Goal: Browse casually

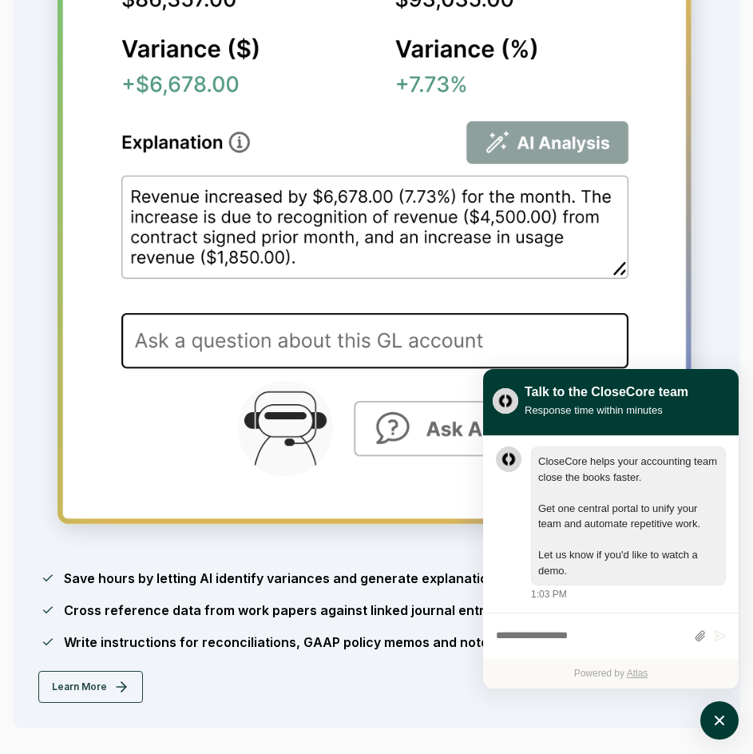
scroll to position [3516, 0]
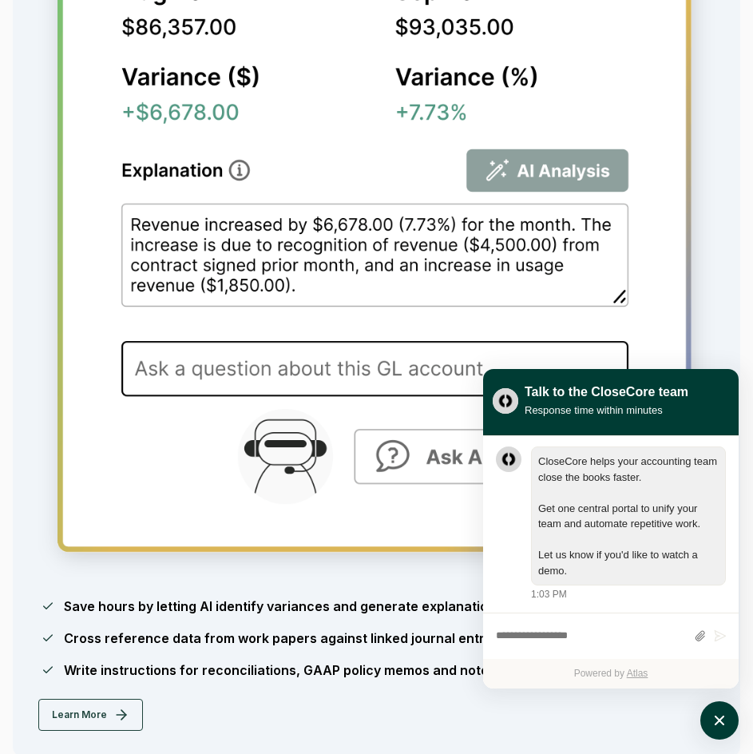
click at [721, 725] on icon "atlas-launcher" at bounding box center [720, 721] width 18 height 18
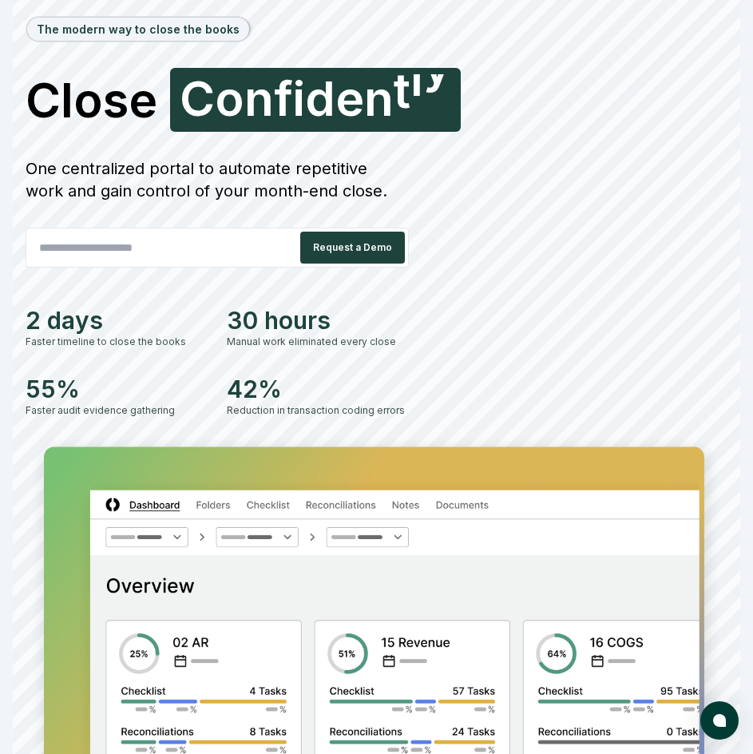
scroll to position [0, 0]
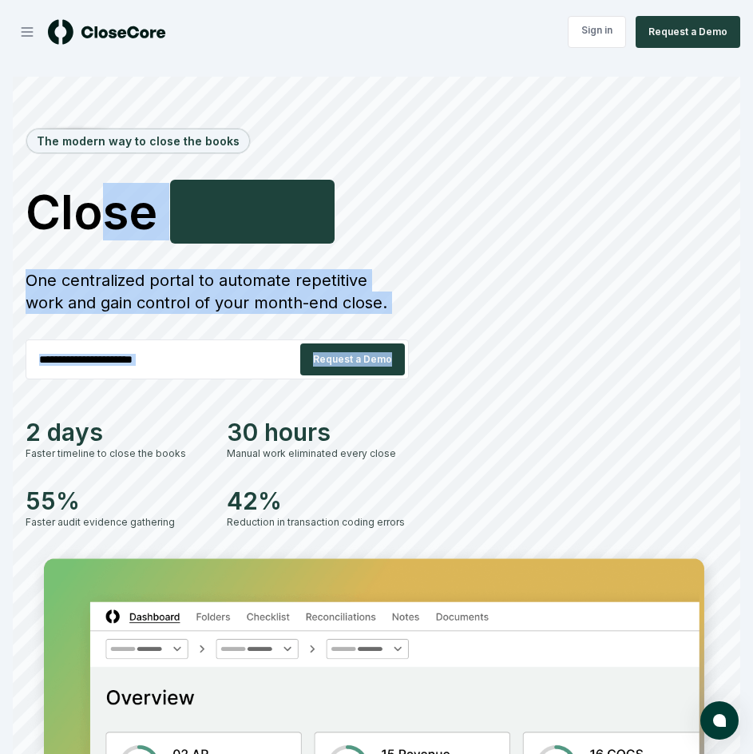
drag, startPoint x: 93, startPoint y: 204, endPoint x: 519, endPoint y: 363, distance: 454.6
click at [519, 363] on div "The modern way to close the books Close Smarter F a s t e r One centralized por…" at bounding box center [377, 319] width 702 height 421
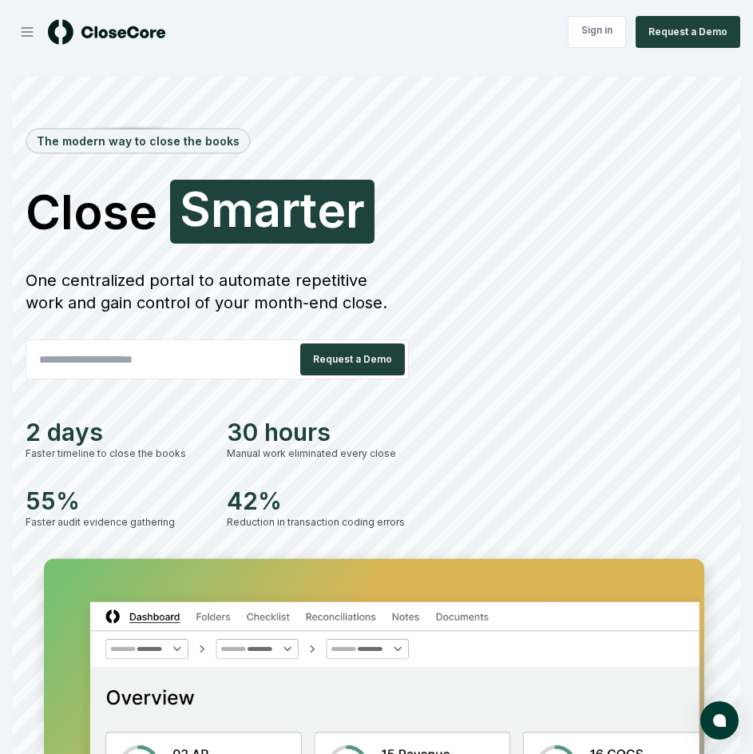
click at [535, 447] on div "The modern way to close the books Close Smarter S [PERSON_NAME] One centralized…" at bounding box center [377, 319] width 702 height 421
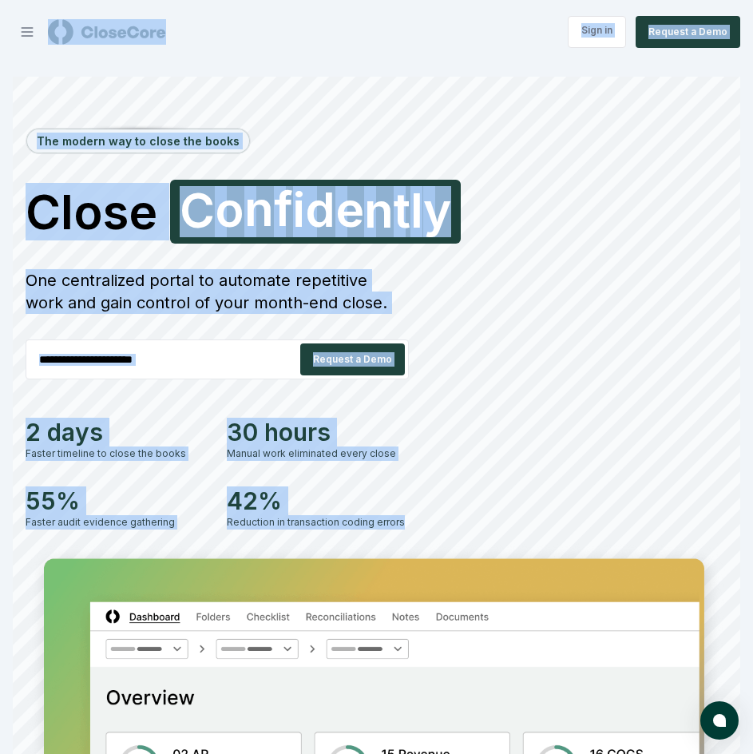
drag, startPoint x: 439, startPoint y: 523, endPoint x: 28, endPoint y: -5, distance: 668.9
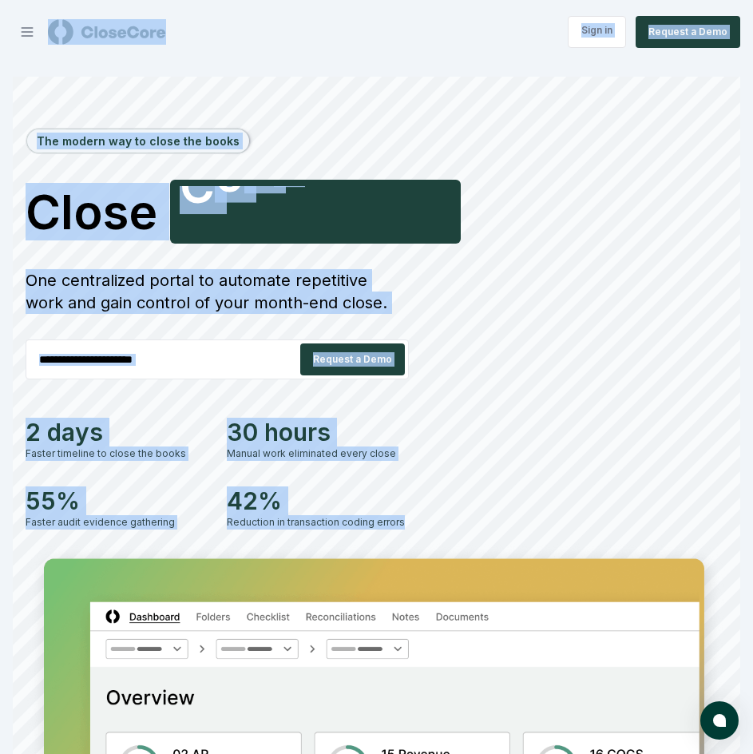
drag, startPoint x: 273, startPoint y: 133, endPoint x: 264, endPoint y: 133, distance: 9.6
click at [273, 133] on div "The modern way to close the books Close Faster C o n f i d e n t l y One centra…" at bounding box center [377, 319] width 702 height 421
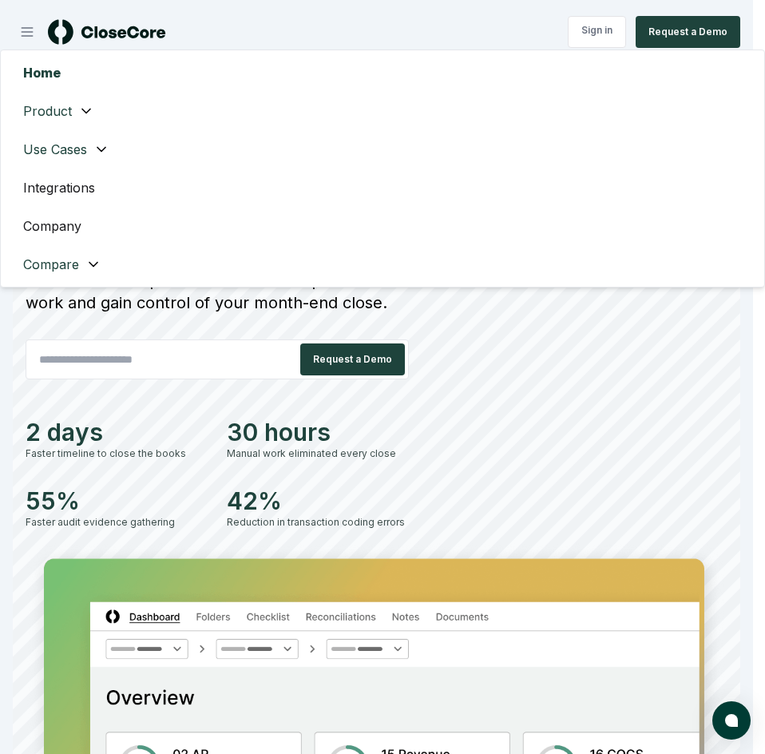
click at [90, 110] on icon "button" at bounding box center [86, 111] width 16 height 16
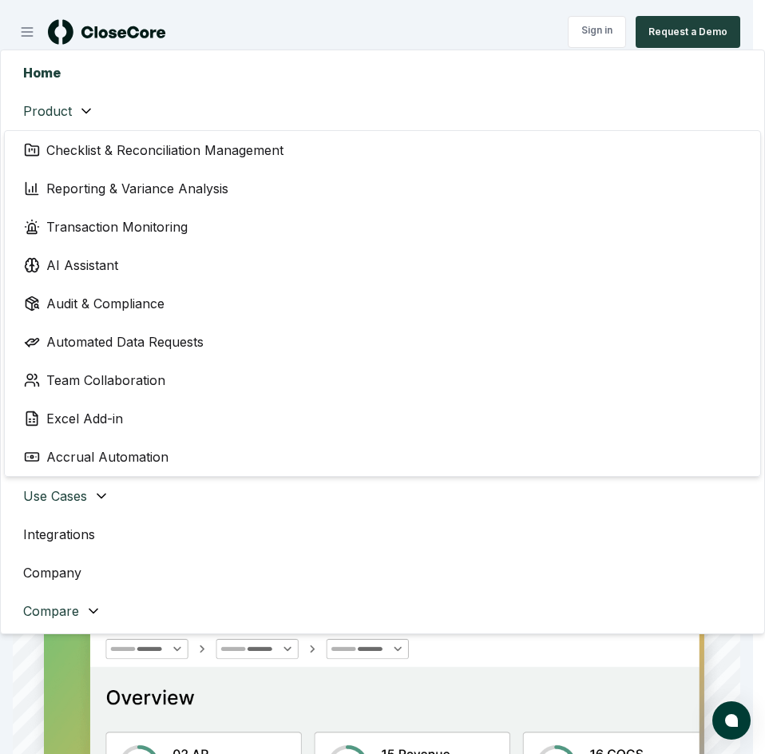
click at [78, 107] on icon "button" at bounding box center [86, 111] width 16 height 16
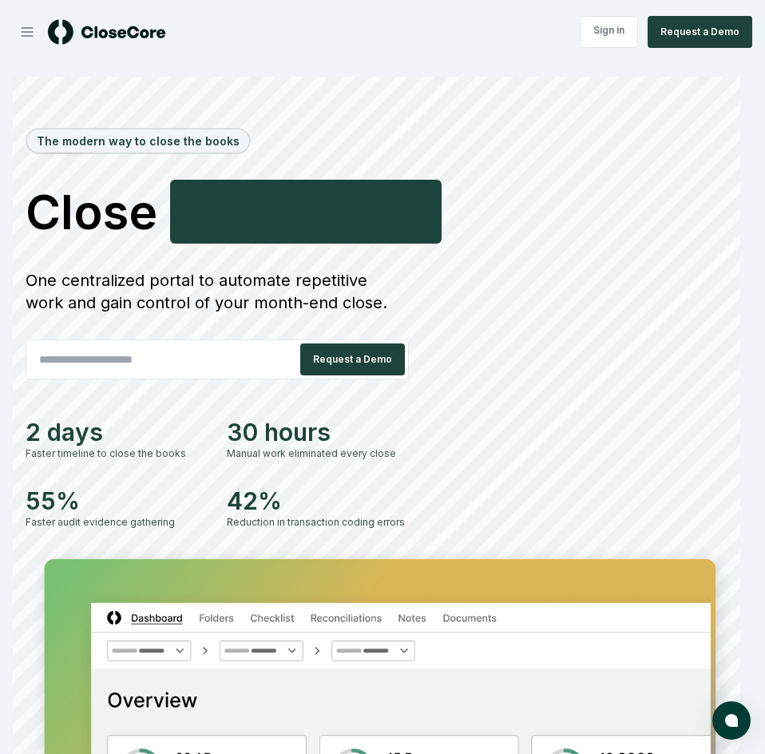
click at [116, 30] on img at bounding box center [107, 32] width 118 height 26
